Goal: Task Accomplishment & Management: Manage account settings

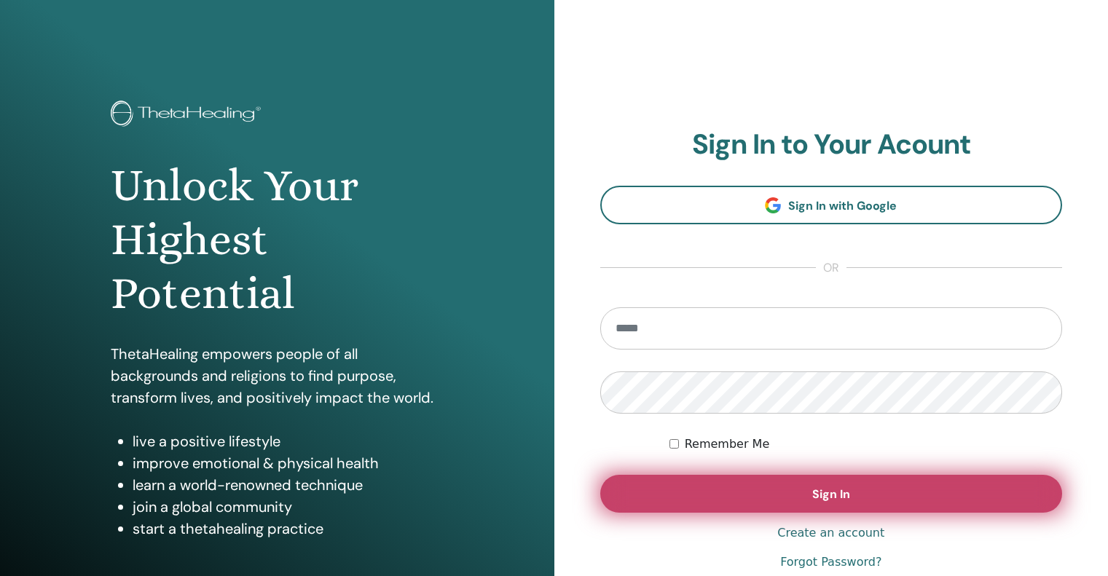
type input "**********"
click at [709, 502] on button "Sign In" at bounding box center [831, 494] width 462 height 38
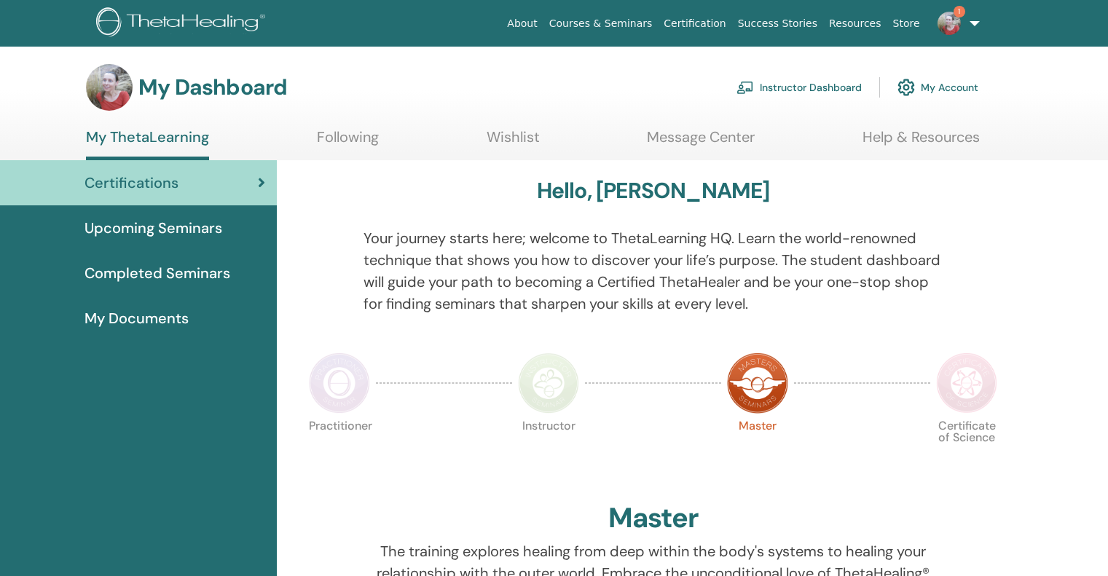
click at [149, 230] on span "Upcoming Seminars" at bounding box center [153, 228] width 138 height 22
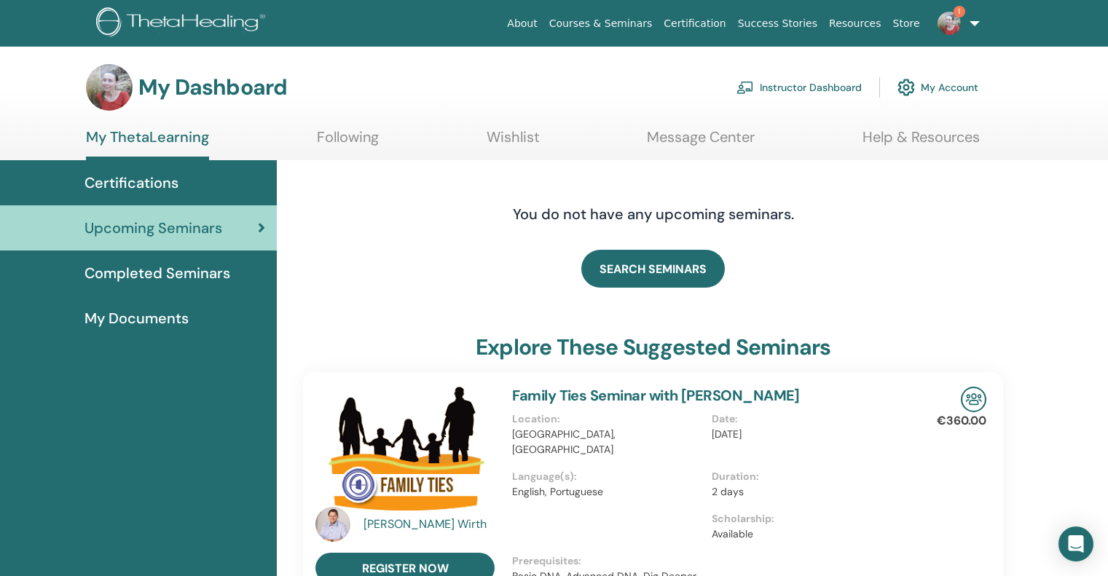
click at [799, 87] on link "Instructor Dashboard" at bounding box center [798, 87] width 125 height 32
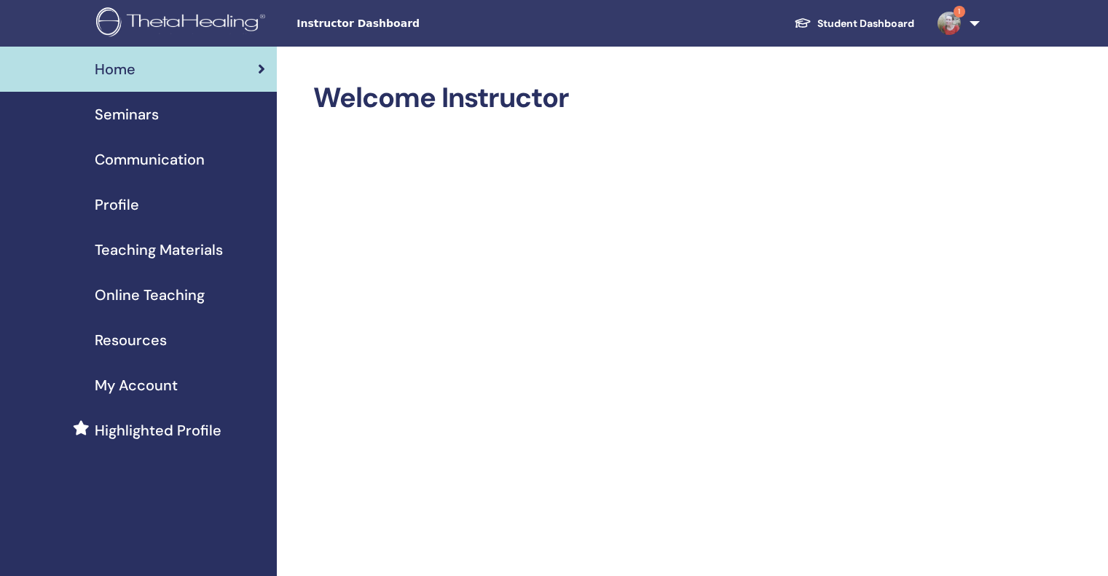
click at [141, 111] on span "Seminars" at bounding box center [127, 114] width 64 height 22
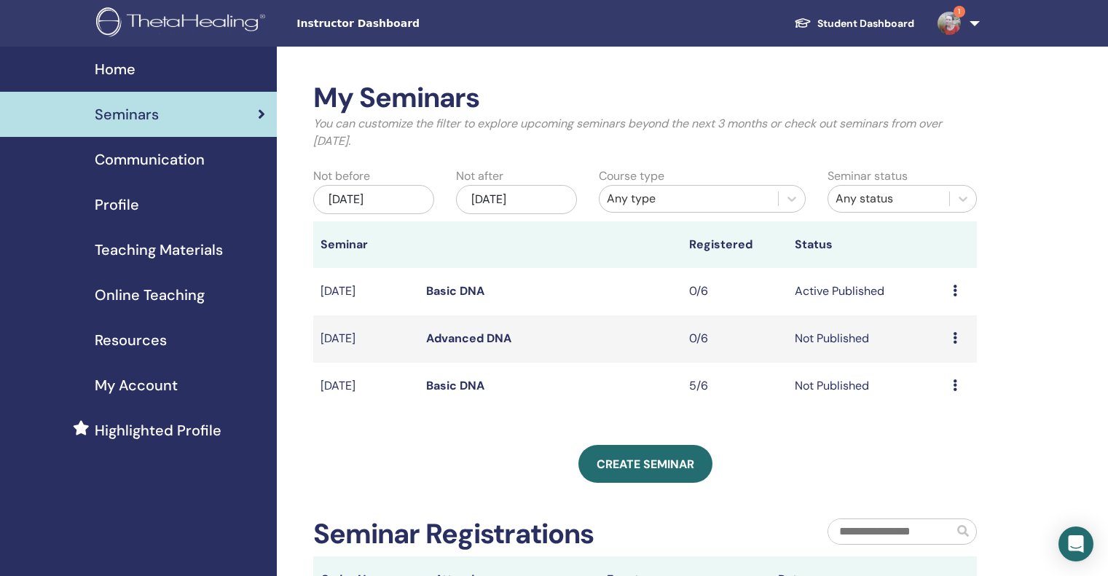
click at [952, 338] on td "Preview Edit Attendees Cancel" at bounding box center [960, 338] width 31 height 47
click at [953, 340] on icon at bounding box center [955, 338] width 4 height 12
click at [923, 374] on link "Edit" at bounding box center [925, 373] width 21 height 15
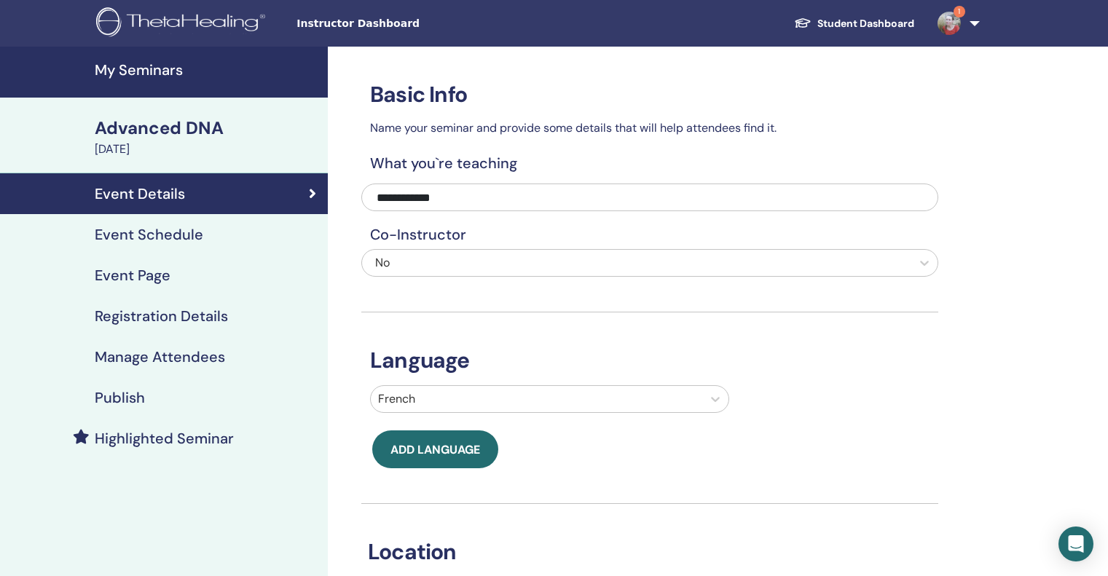
click at [132, 396] on h4 "Publish" at bounding box center [120, 397] width 50 height 17
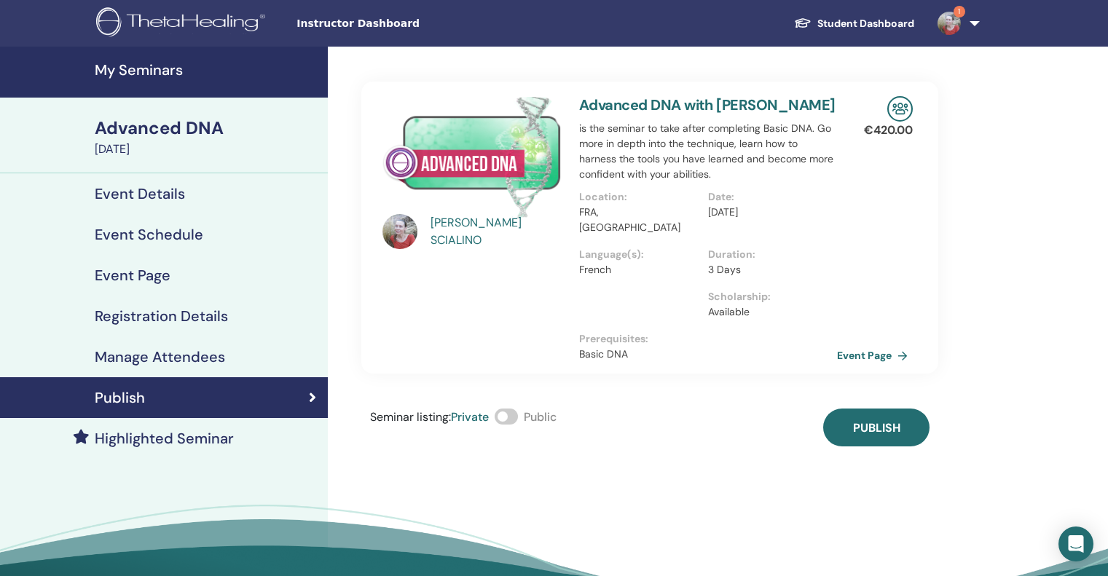
click at [516, 409] on span at bounding box center [506, 417] width 23 height 16
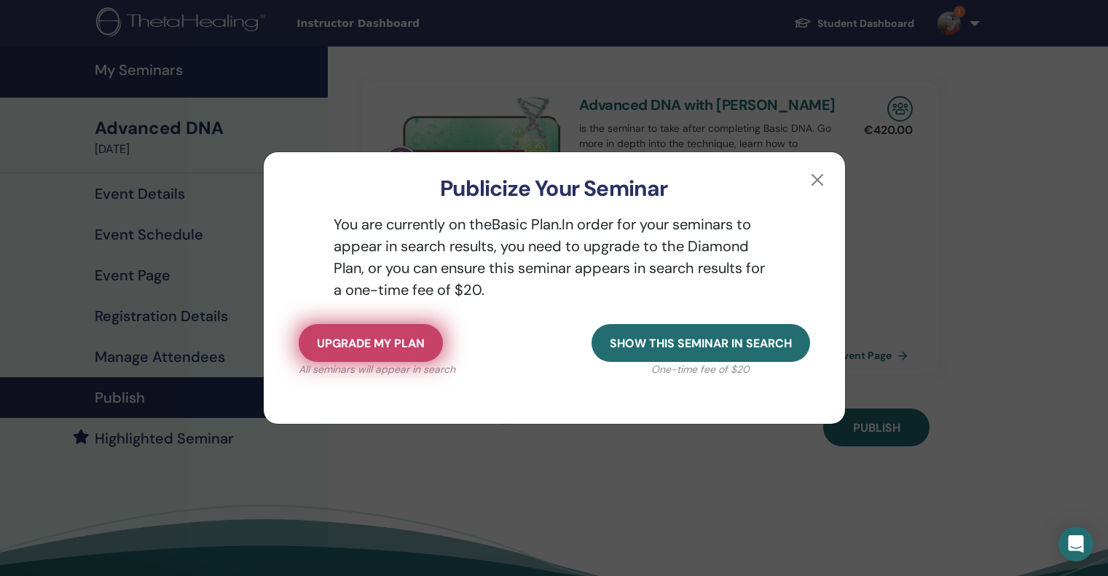
click at [408, 339] on span "Upgrade my plan" at bounding box center [371, 343] width 108 height 15
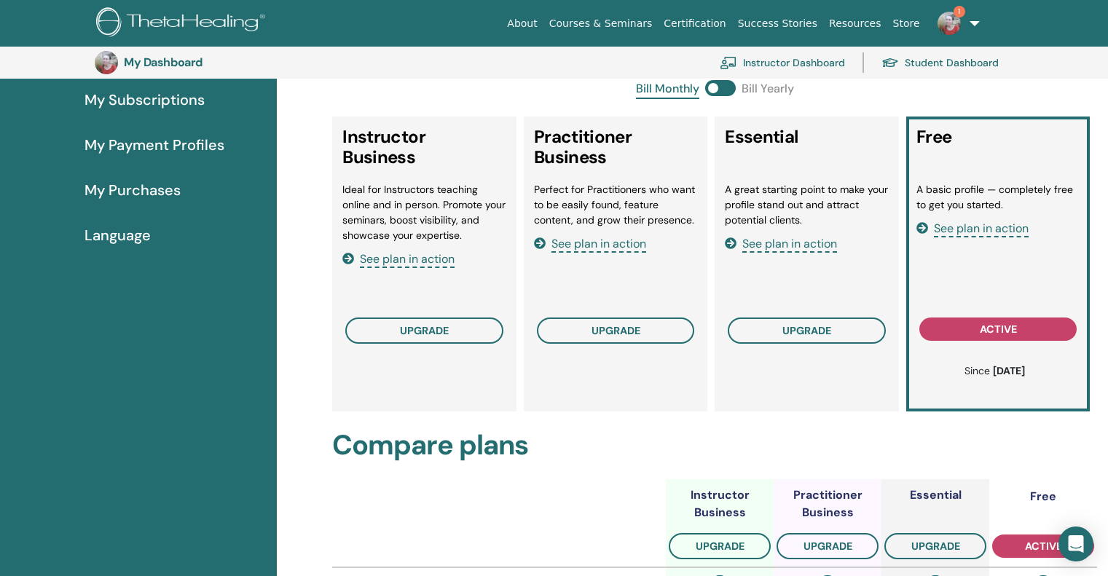
scroll to position [220, 0]
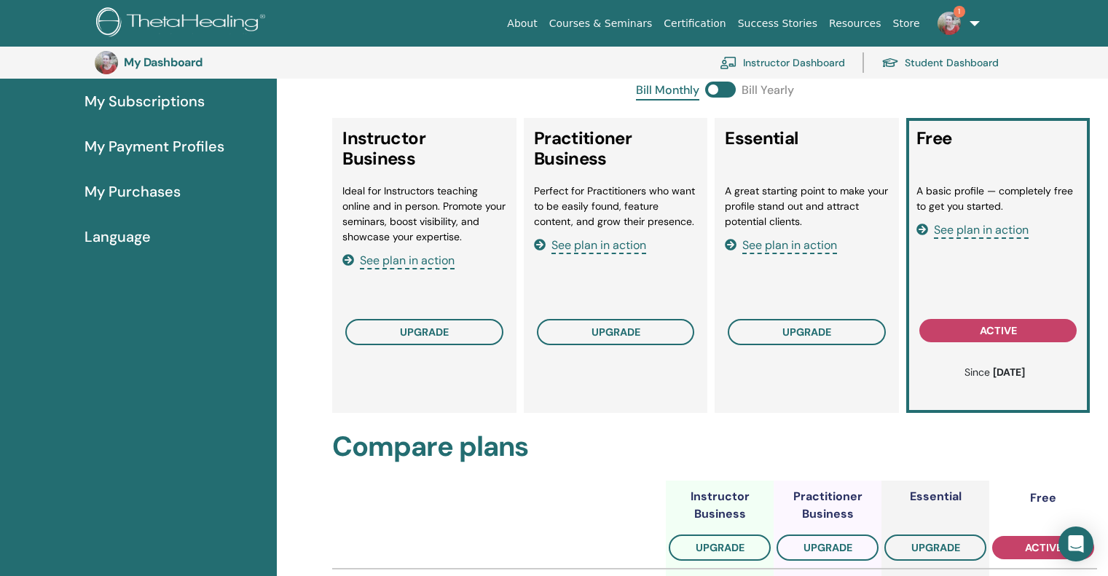
click at [781, 245] on span "See plan in action" at bounding box center [789, 245] width 95 height 17
click at [801, 336] on span "upgrade" at bounding box center [806, 332] width 49 height 12
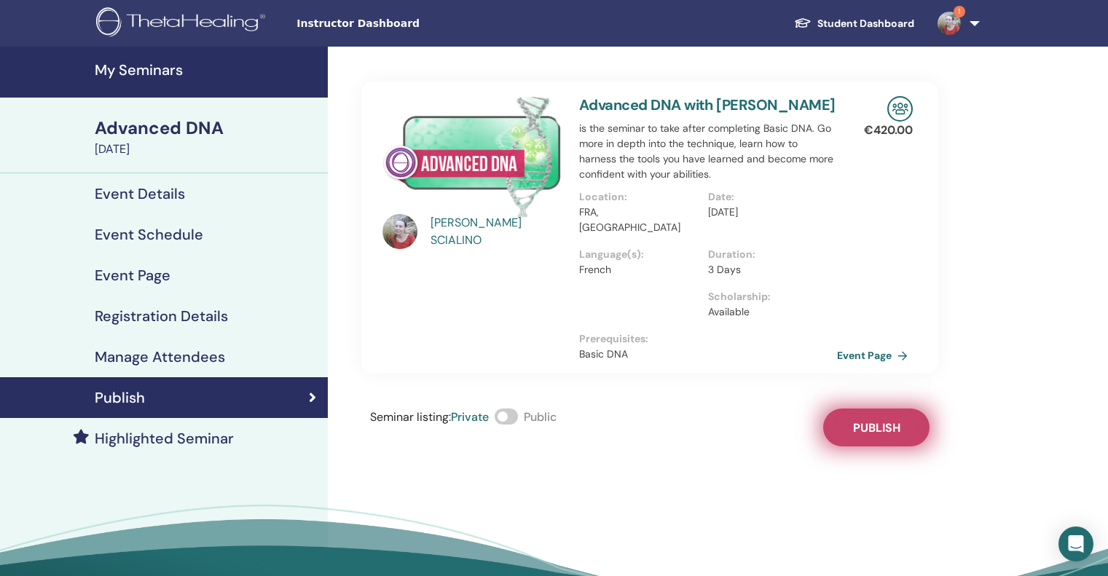
click at [875, 420] on span "Publish" at bounding box center [876, 427] width 47 height 15
click at [184, 310] on h4 "Registration Details" at bounding box center [161, 315] width 133 height 17
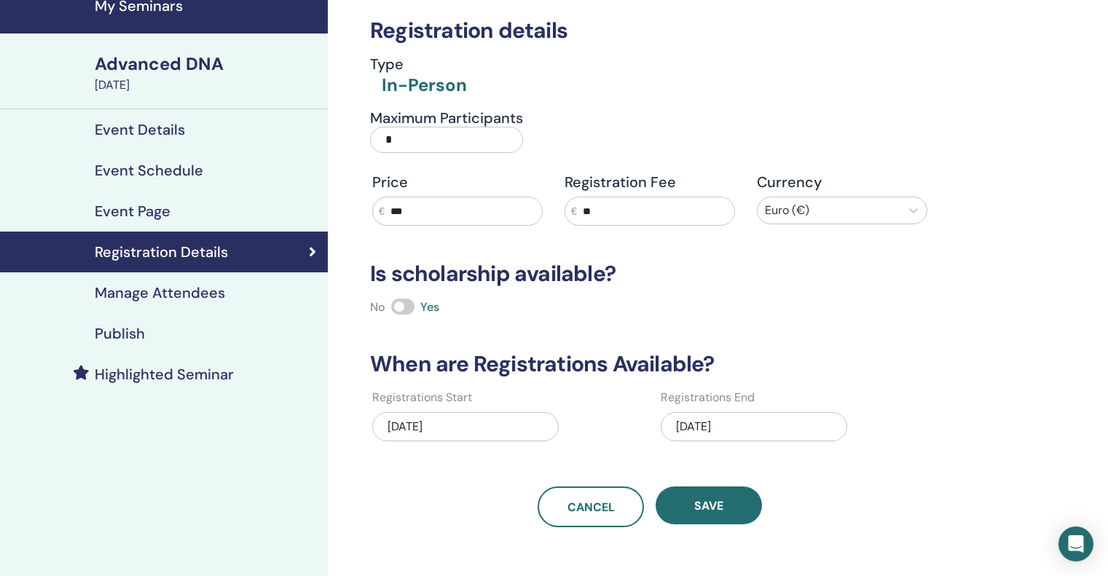
scroll to position [63, 0]
click at [181, 209] on div "Event Page" at bounding box center [164, 211] width 304 height 17
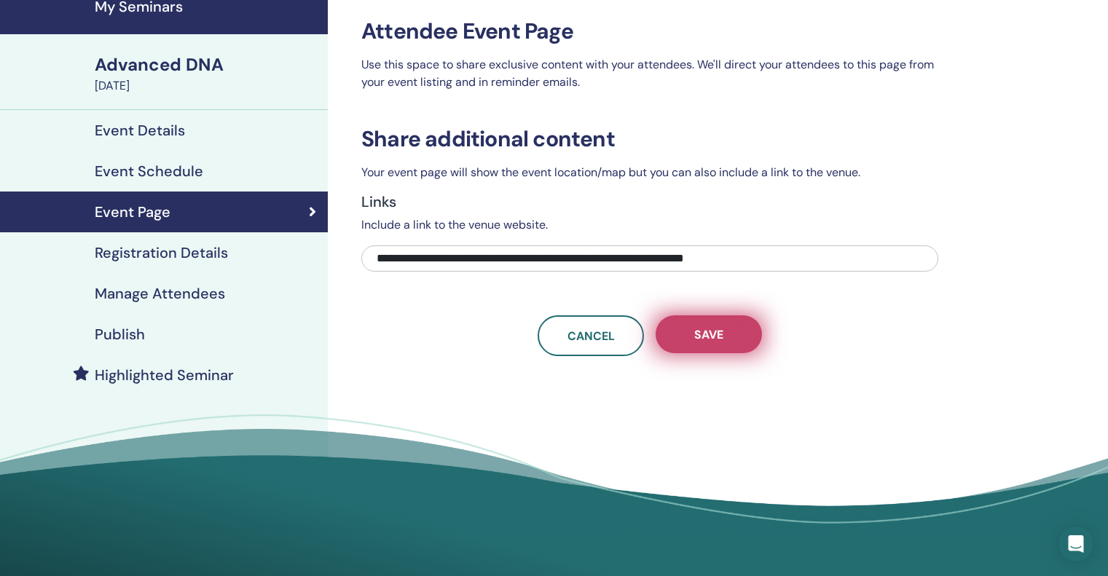
click at [707, 331] on span "Save" at bounding box center [708, 334] width 29 height 15
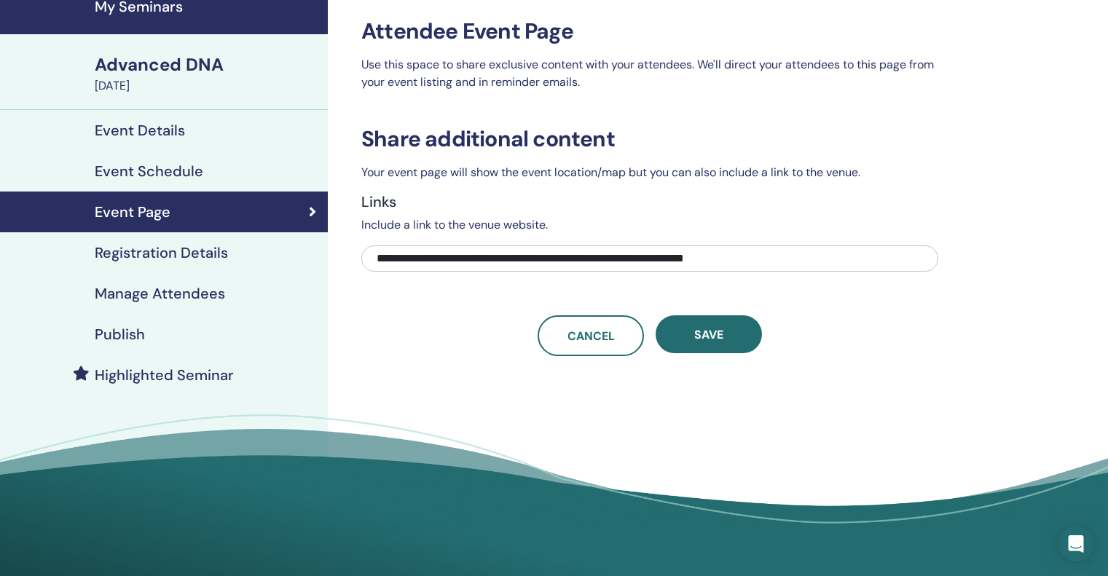
click at [130, 336] on h4 "Publish" at bounding box center [120, 334] width 50 height 17
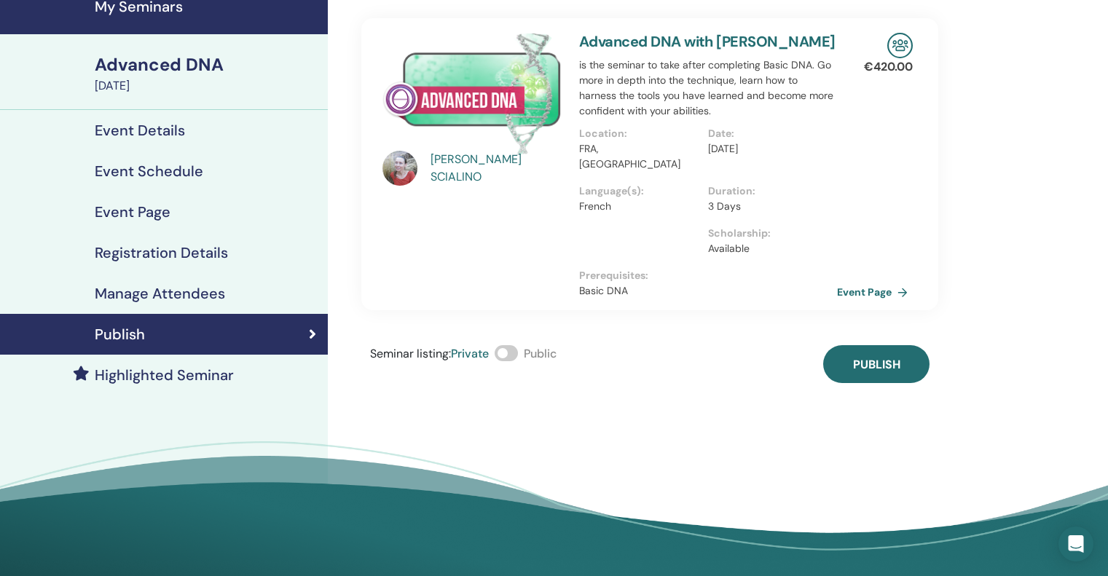
click at [518, 345] on span at bounding box center [506, 353] width 23 height 16
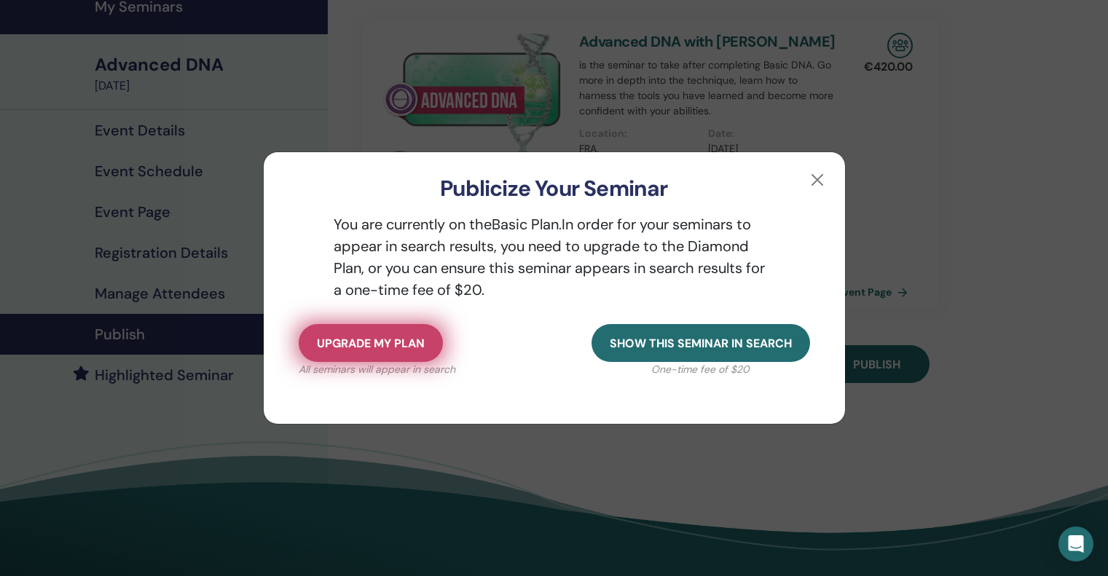
click at [392, 344] on span "Upgrade my plan" at bounding box center [371, 343] width 108 height 15
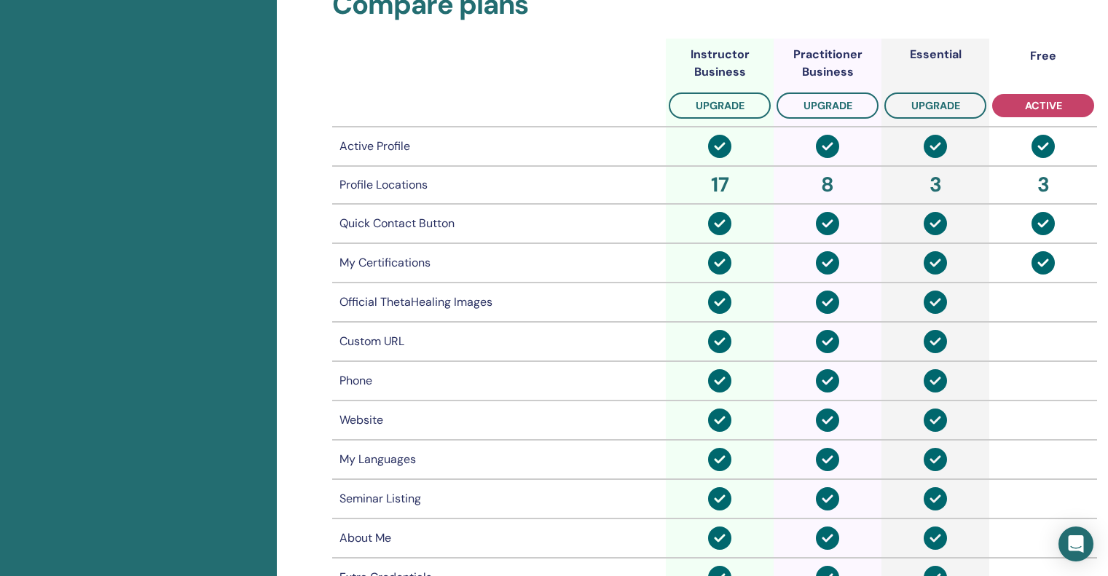
scroll to position [1063, 0]
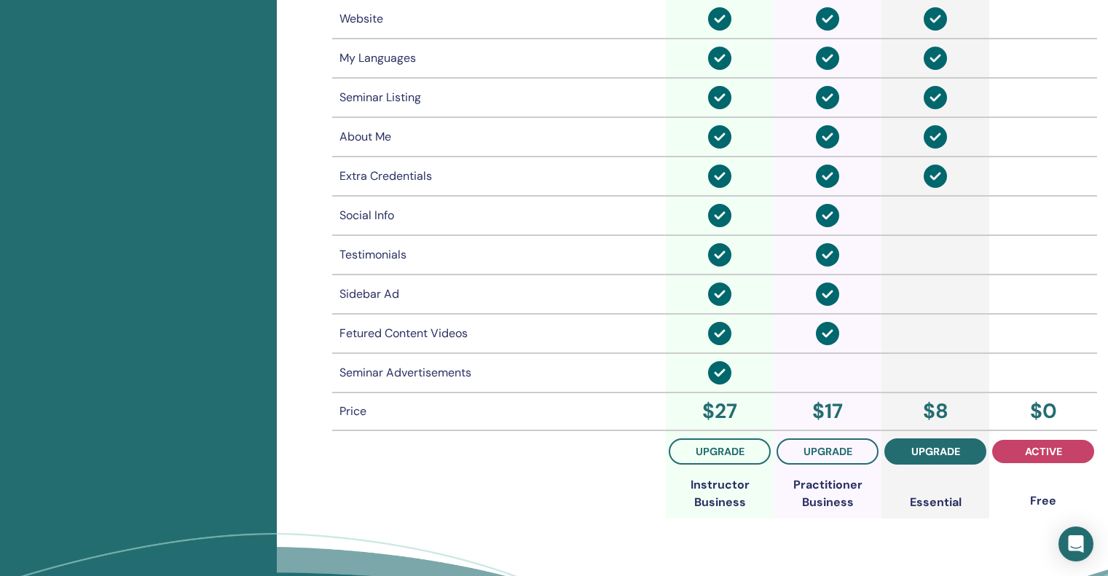
click at [932, 451] on span "upgrade" at bounding box center [935, 452] width 49 height 12
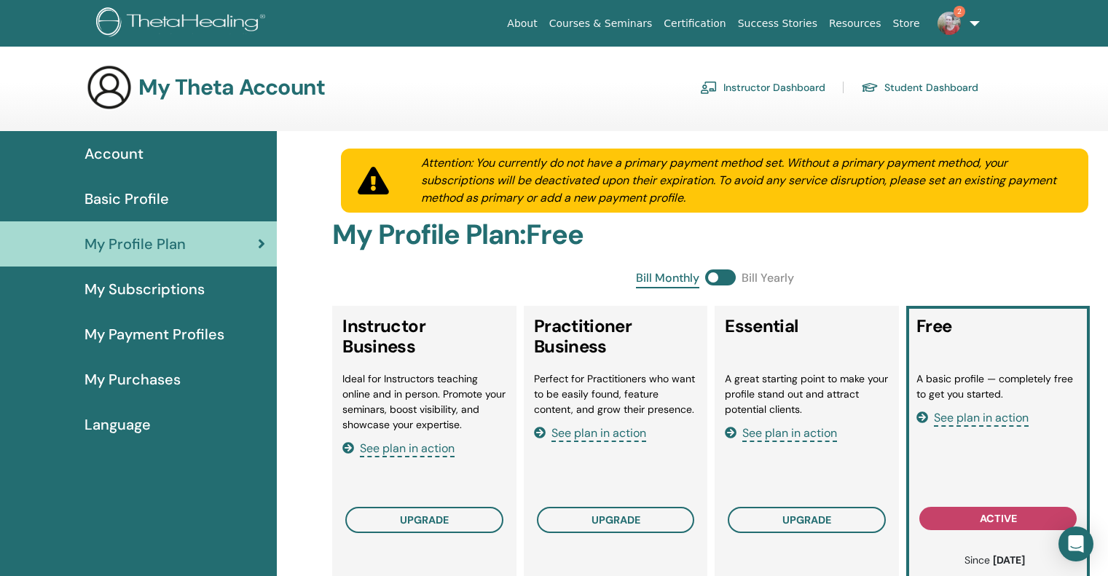
click at [155, 290] on span "My Subscriptions" at bounding box center [144, 289] width 120 height 22
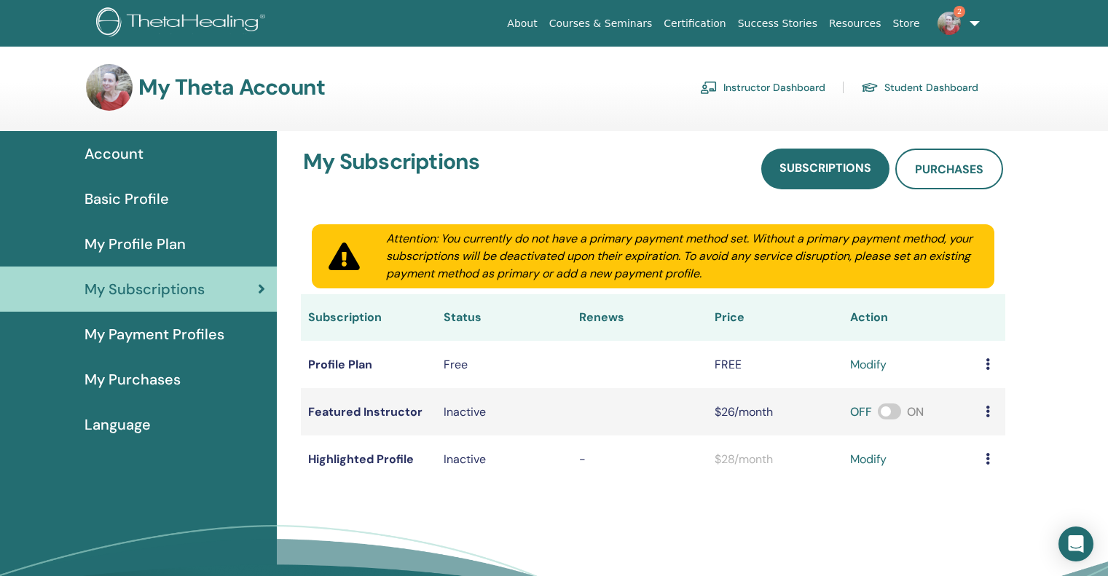
click at [162, 240] on span "My Profile Plan" at bounding box center [134, 244] width 101 height 22
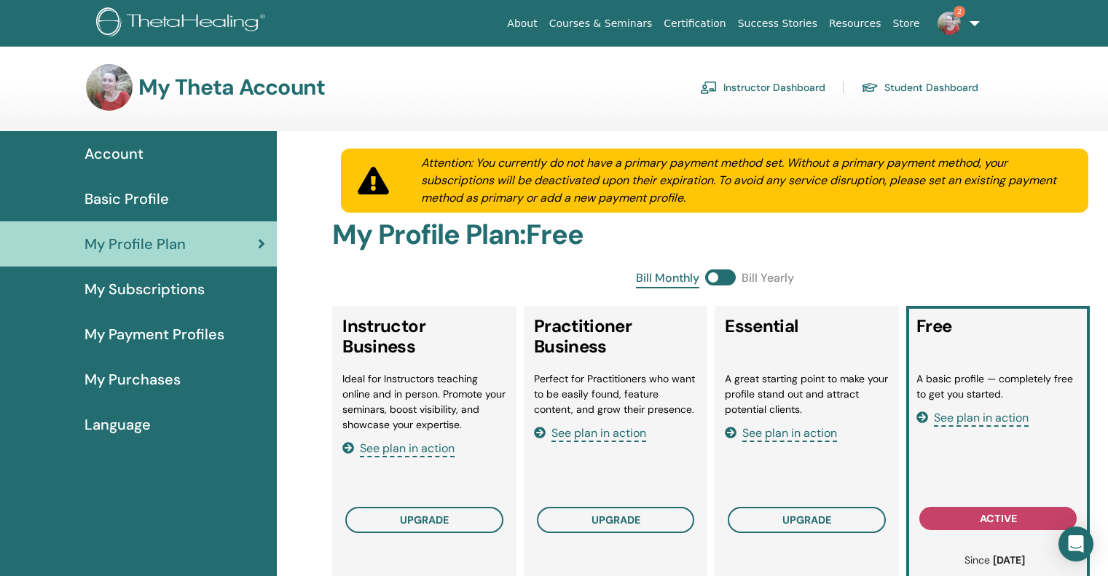
click at [167, 285] on span "My Subscriptions" at bounding box center [144, 289] width 120 height 22
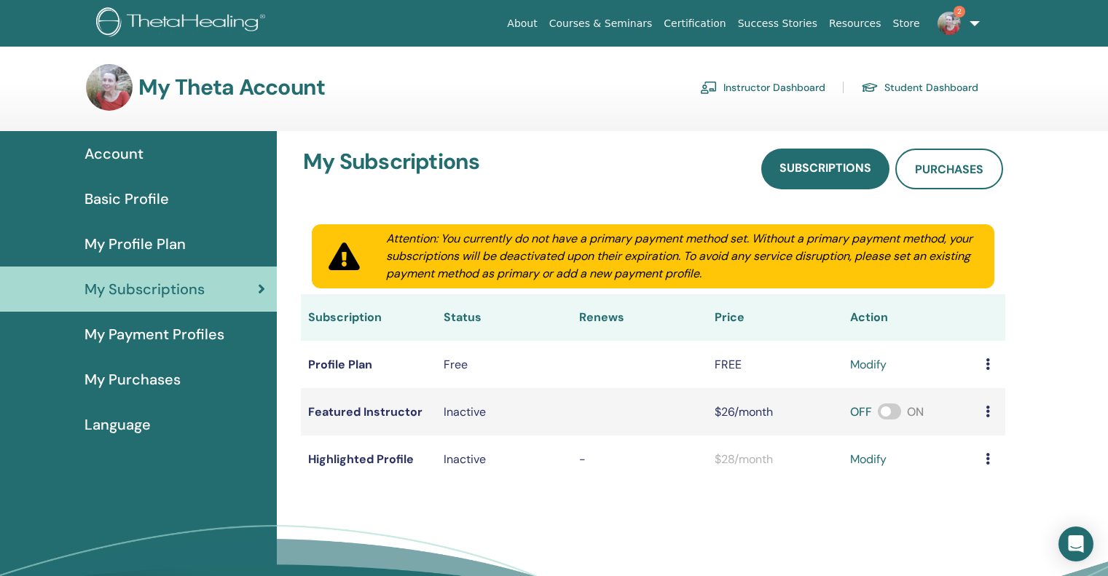
click at [896, 413] on span at bounding box center [889, 411] width 23 height 16
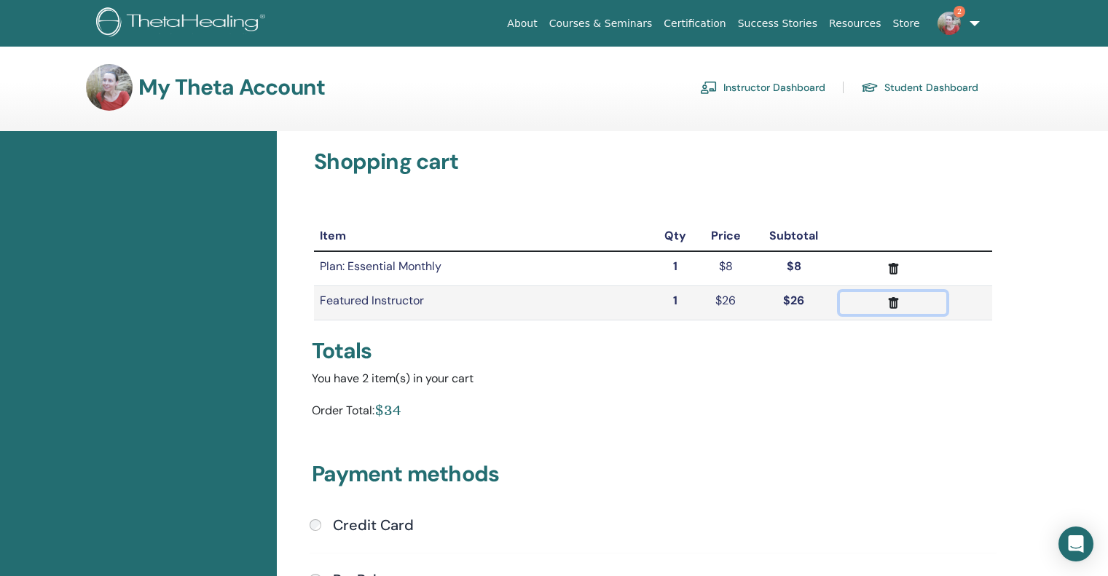
click at [892, 302] on icon "submit" at bounding box center [894, 303] width 10 height 12
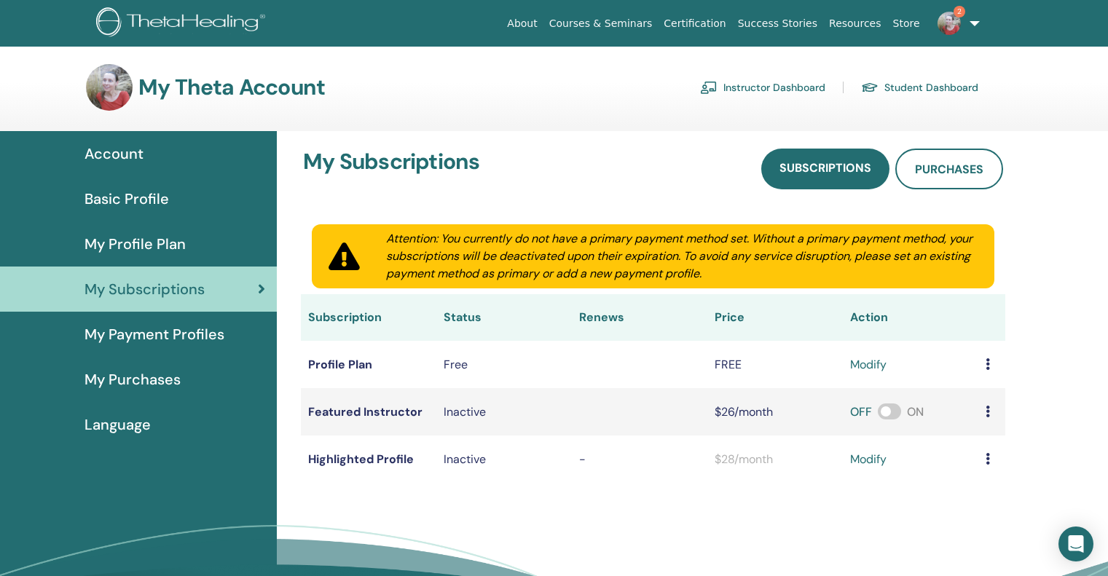
click at [986, 366] on icon at bounding box center [987, 364] width 4 height 12
click at [168, 240] on span "My Profile Plan" at bounding box center [134, 244] width 101 height 22
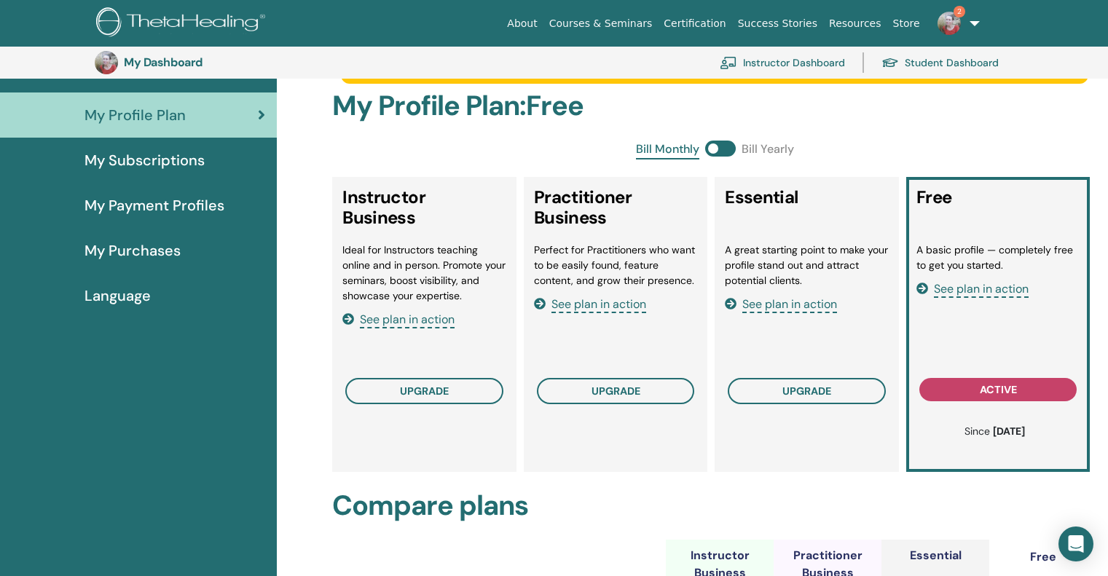
scroll to position [174, 0]
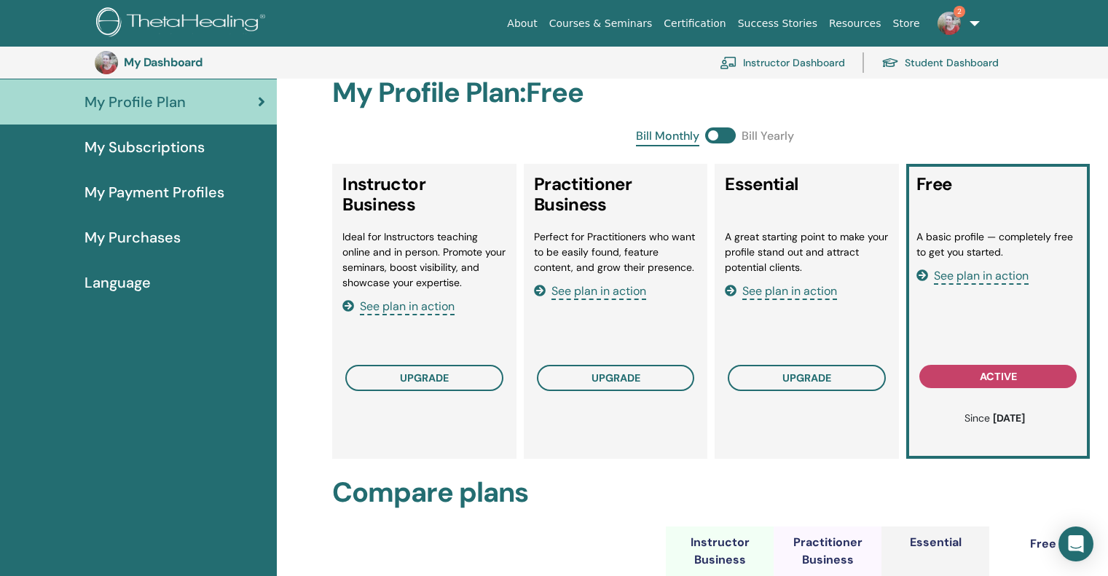
click at [973, 277] on span "See plan in action" at bounding box center [981, 276] width 95 height 17
click at [942, 24] on img at bounding box center [948, 23] width 23 height 23
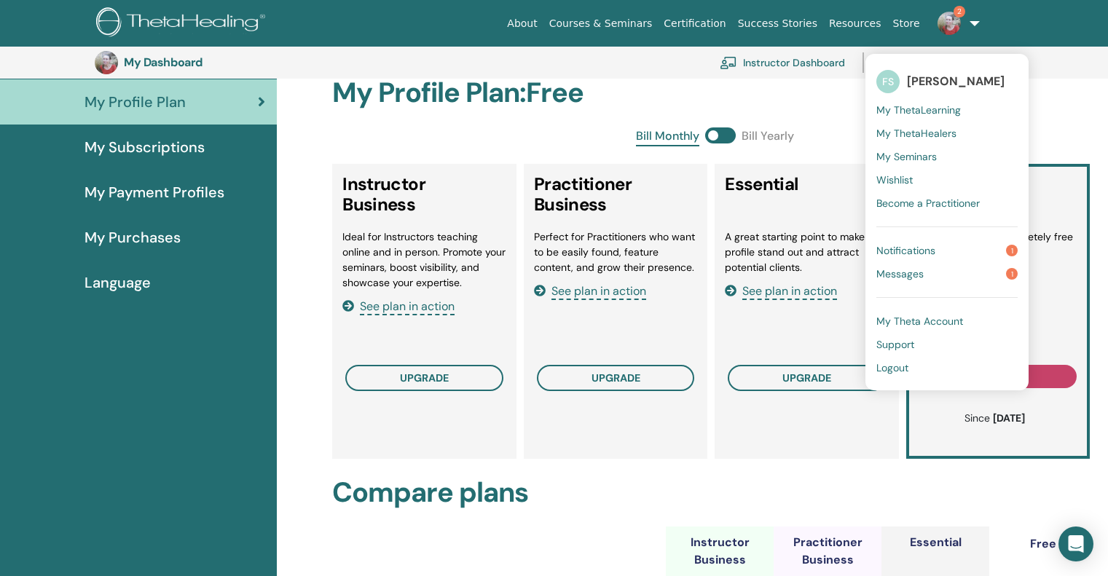
click at [930, 248] on span "Notifications" at bounding box center [905, 250] width 59 height 13
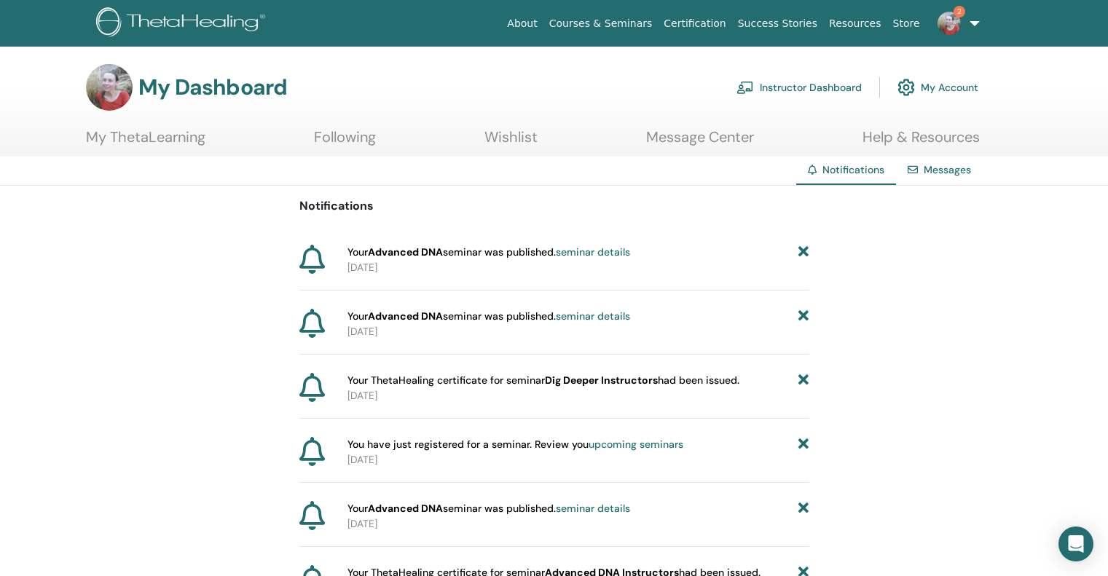
click at [604, 248] on link "seminar details" at bounding box center [593, 251] width 74 height 13
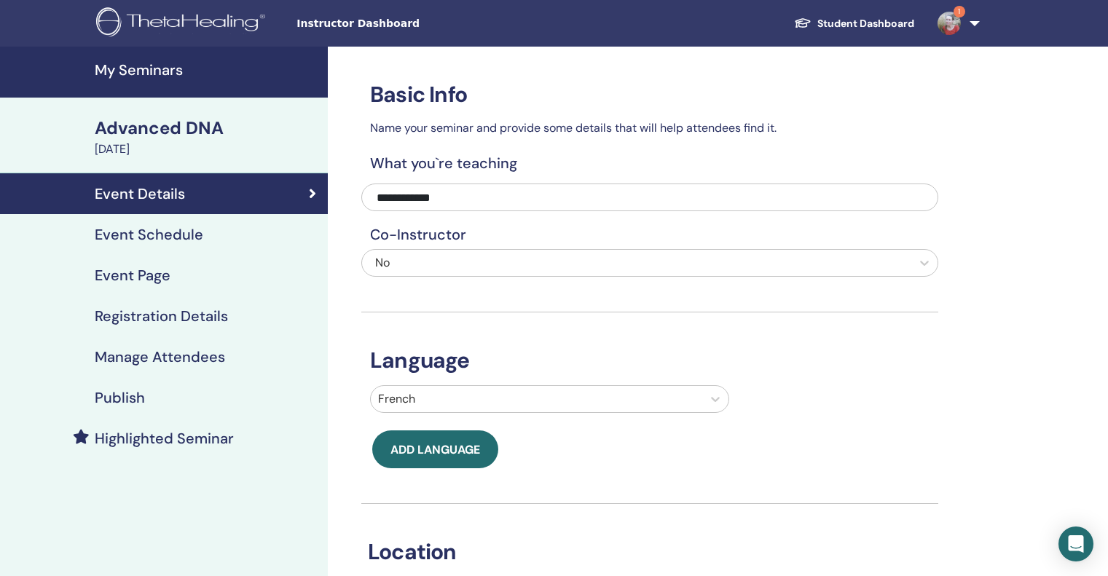
click at [187, 127] on div "Advanced DNA" at bounding box center [207, 128] width 224 height 25
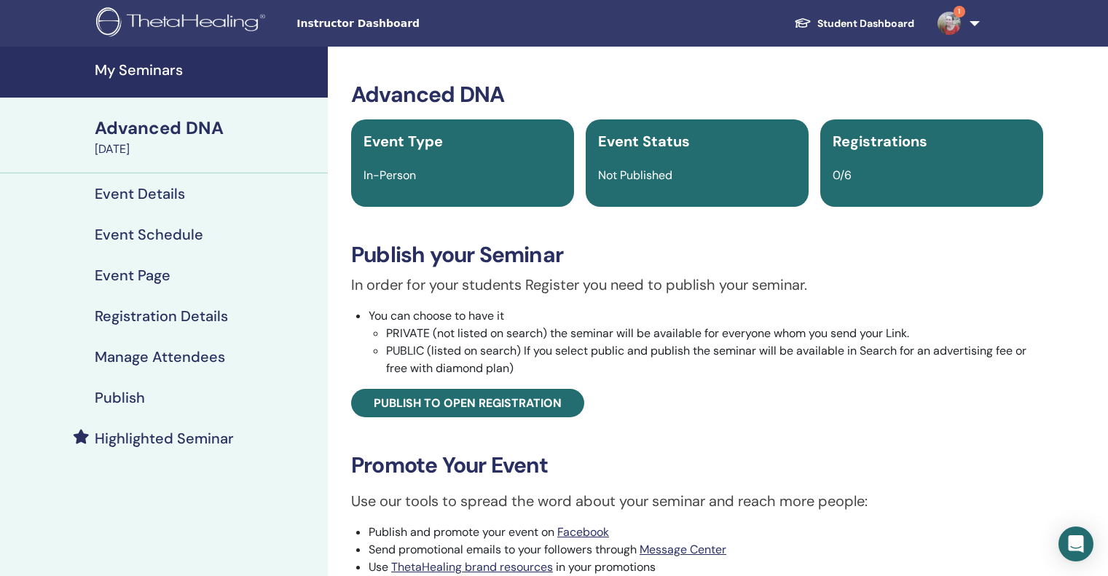
click at [646, 177] on span "Not Published" at bounding box center [635, 175] width 74 height 15
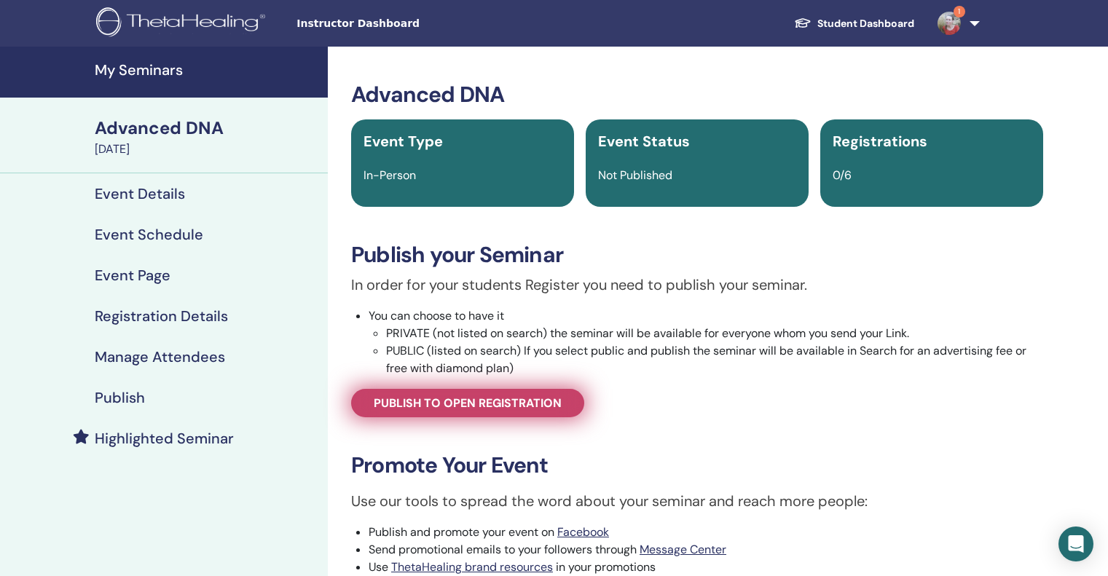
click at [503, 398] on span "Publish to open registration" at bounding box center [468, 402] width 188 height 15
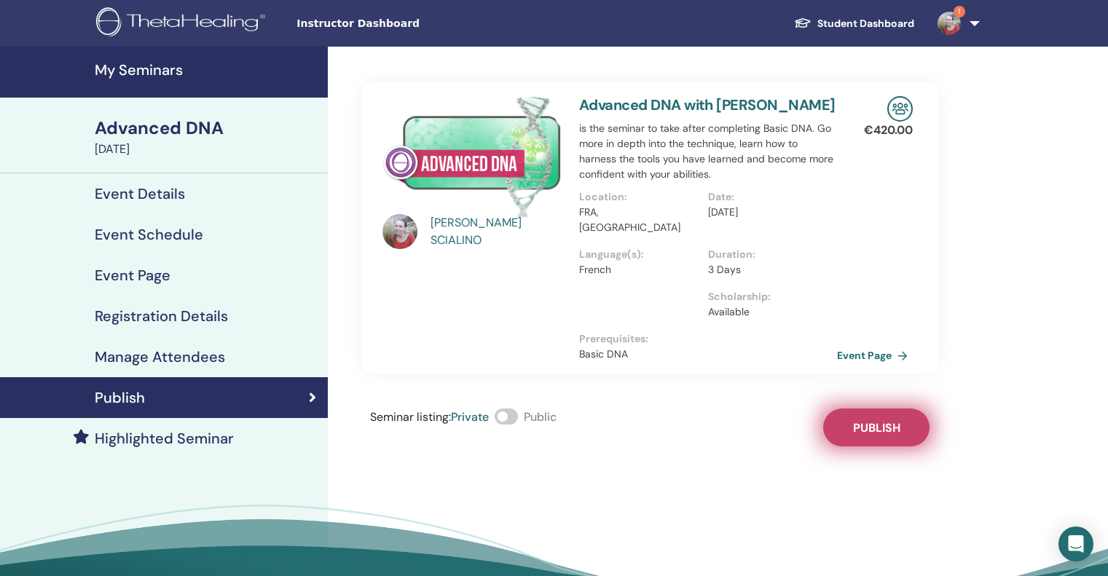
click at [877, 420] on span "Publish" at bounding box center [876, 427] width 47 height 15
click at [516, 409] on span at bounding box center [506, 417] width 23 height 16
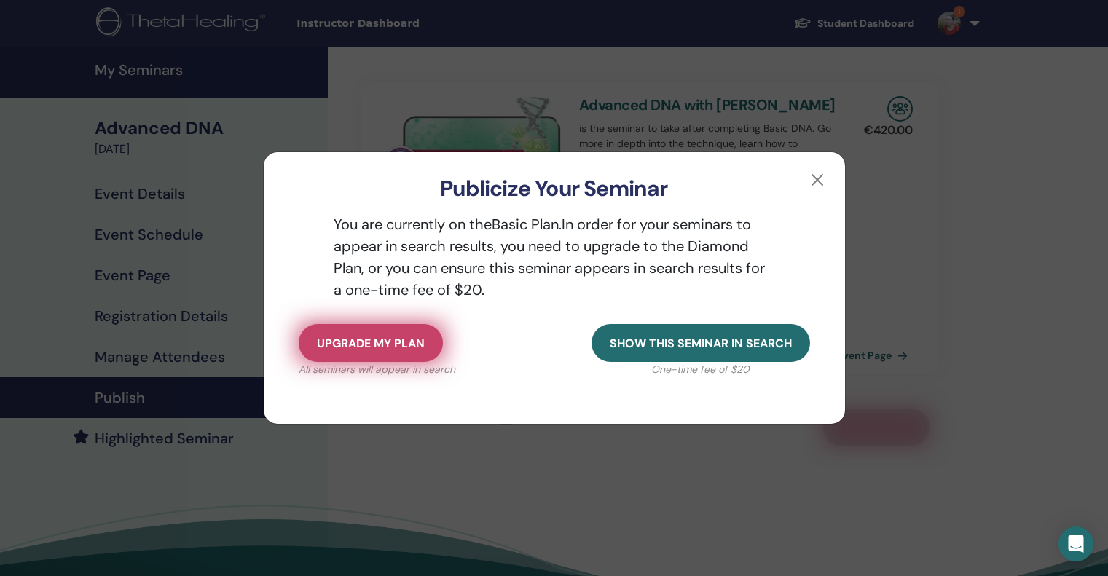
click at [408, 340] on span "Upgrade my plan" at bounding box center [371, 343] width 108 height 15
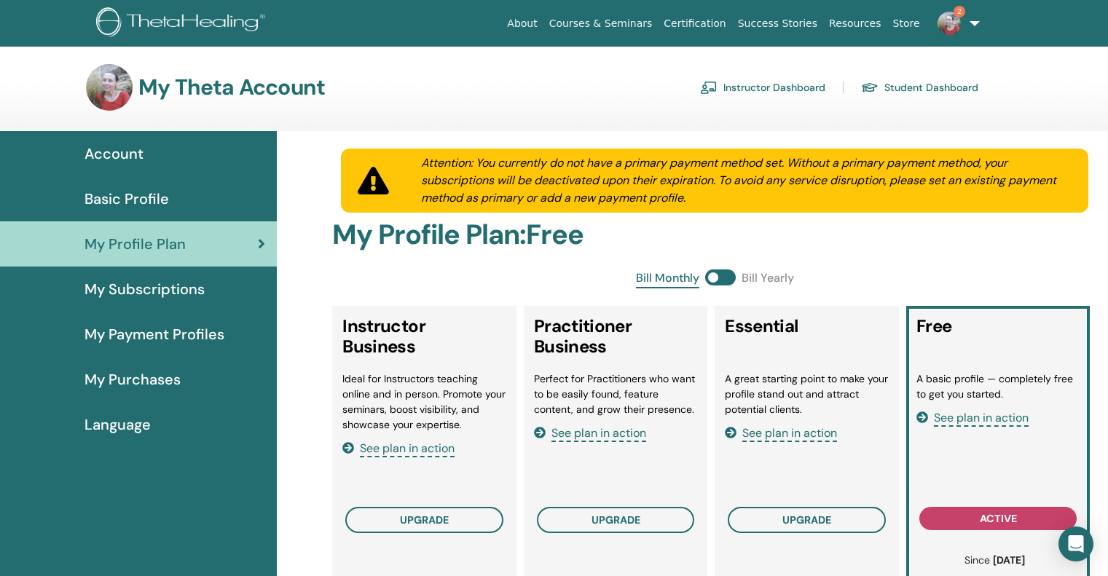
click at [643, 23] on link "Courses & Seminars" at bounding box center [600, 23] width 115 height 27
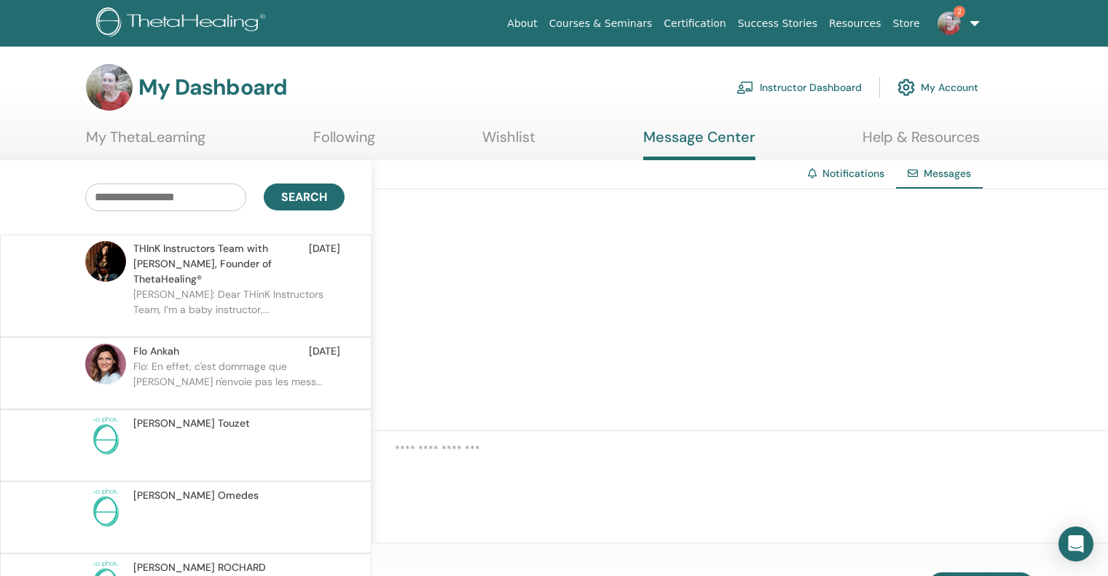
click at [843, 87] on link "Instructor Dashboard" at bounding box center [798, 87] width 125 height 32
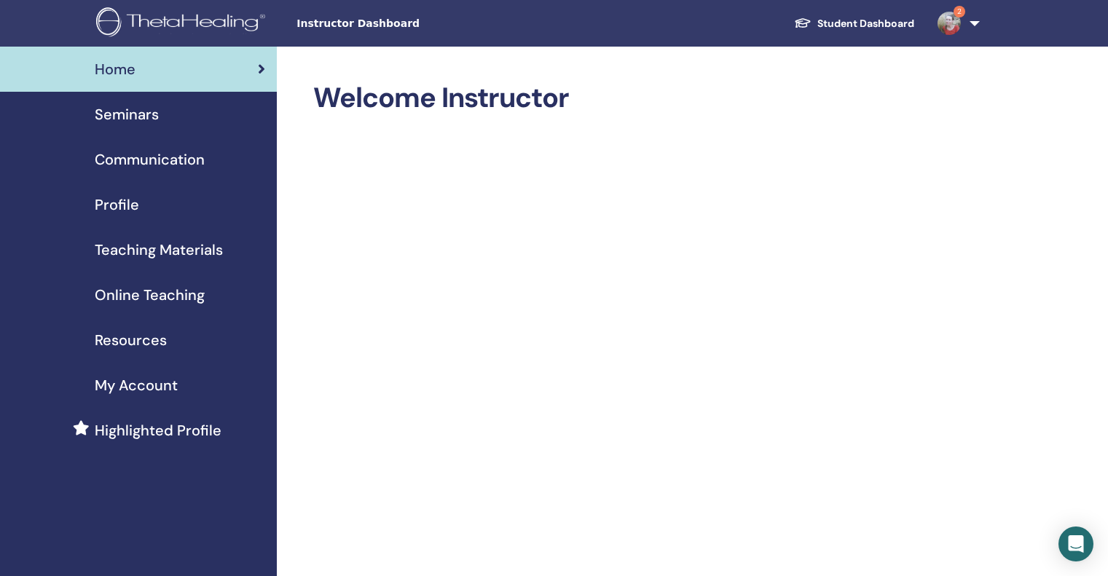
click at [120, 200] on span "Profile" at bounding box center [117, 205] width 44 height 22
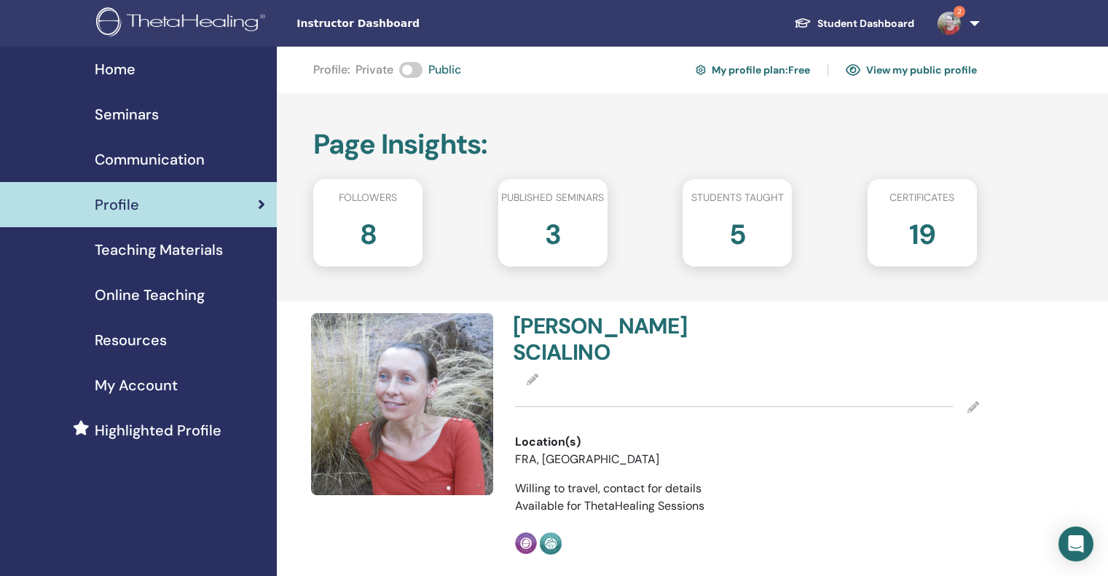
click at [919, 69] on link "View my public profile" at bounding box center [911, 69] width 131 height 23
click at [130, 105] on span "Seminars" at bounding box center [127, 114] width 64 height 22
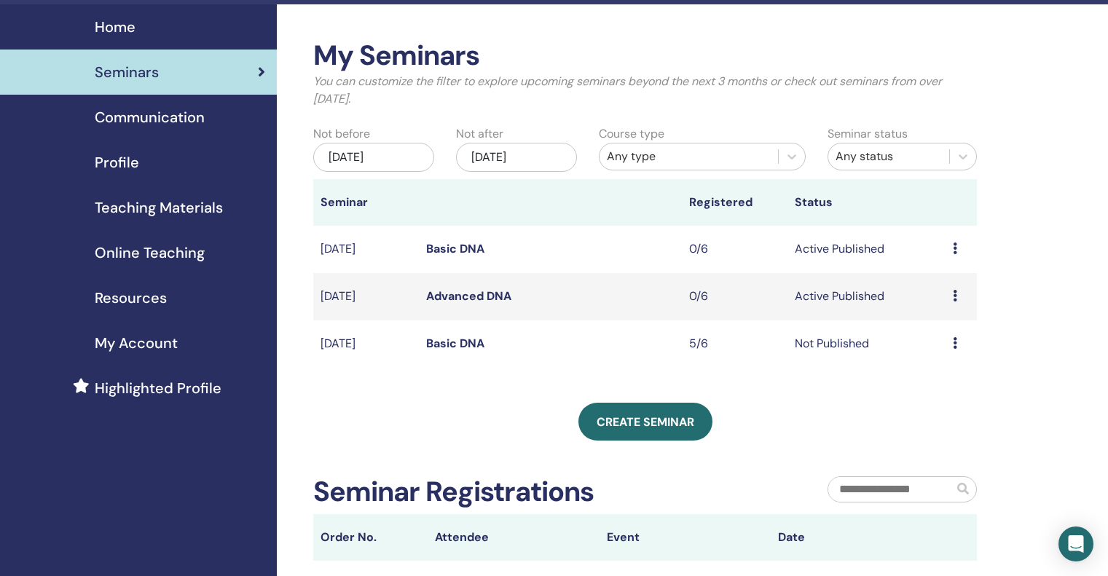
scroll to position [40, 0]
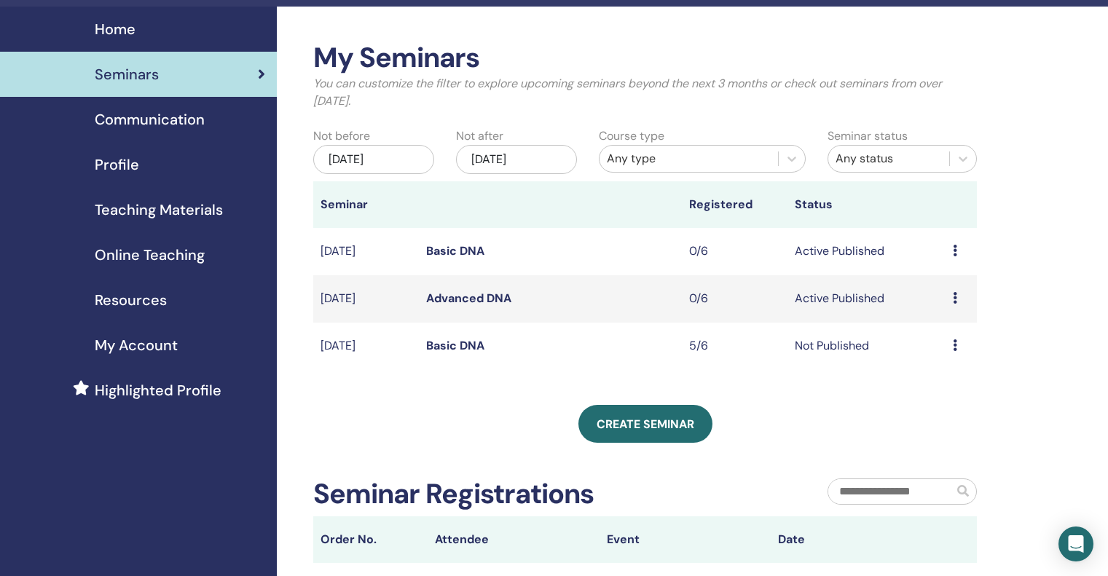
click at [449, 296] on link "Advanced DNA" at bounding box center [468, 298] width 85 height 15
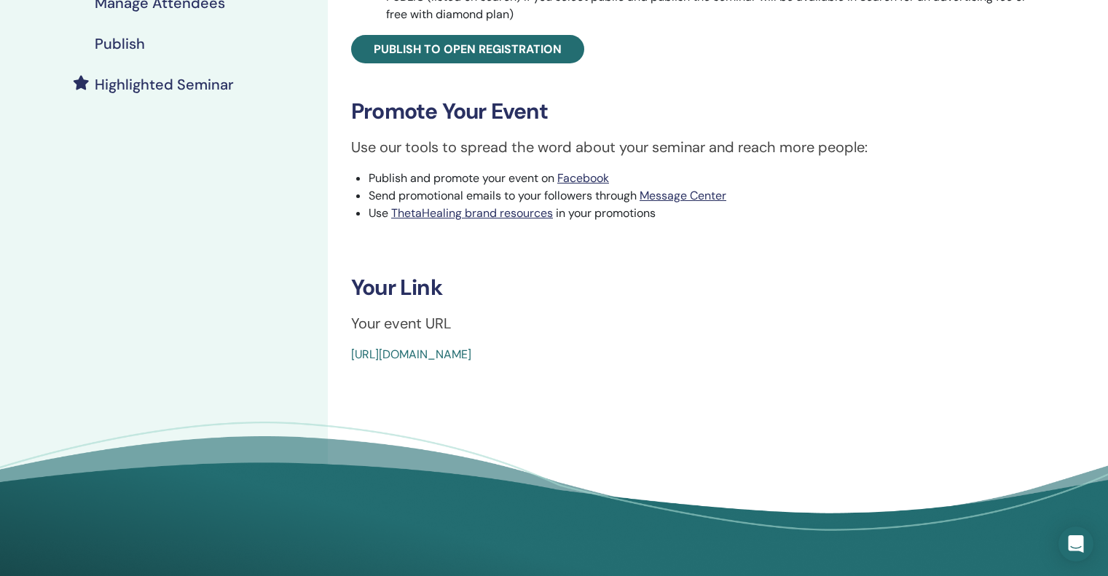
scroll to position [355, 0]
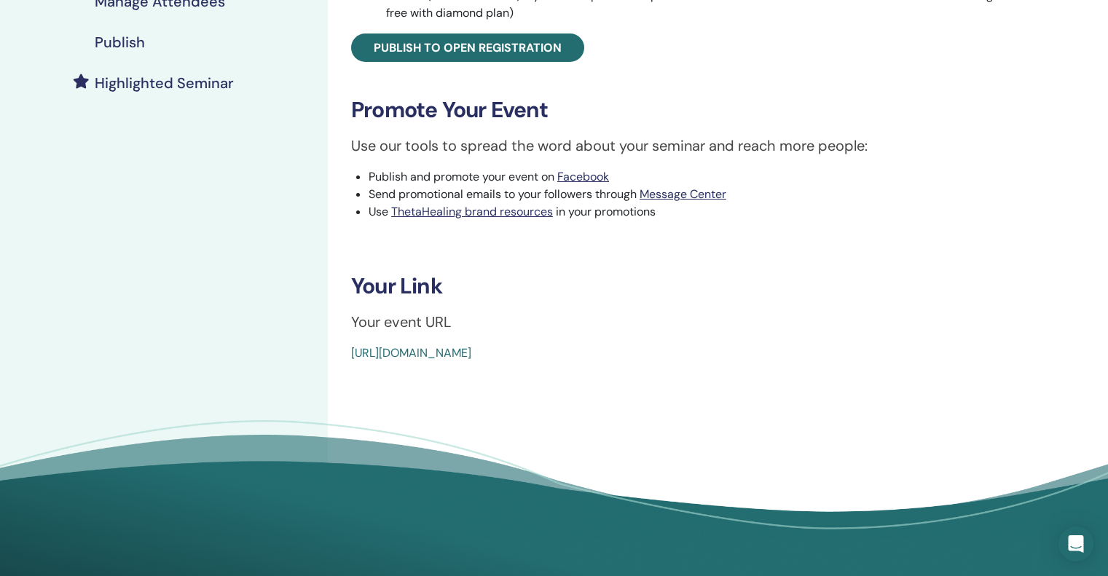
drag, startPoint x: 685, startPoint y: 356, endPoint x: 344, endPoint y: 361, distance: 340.2
click at [344, 361] on div "Advanced DNA Event Type In-Person Event Status Active Published Registrations 0…" at bounding box center [696, 44] width 721 height 636
copy link "[URL][DOMAIN_NAME]"
